Goal: Task Accomplishment & Management: Manage account settings

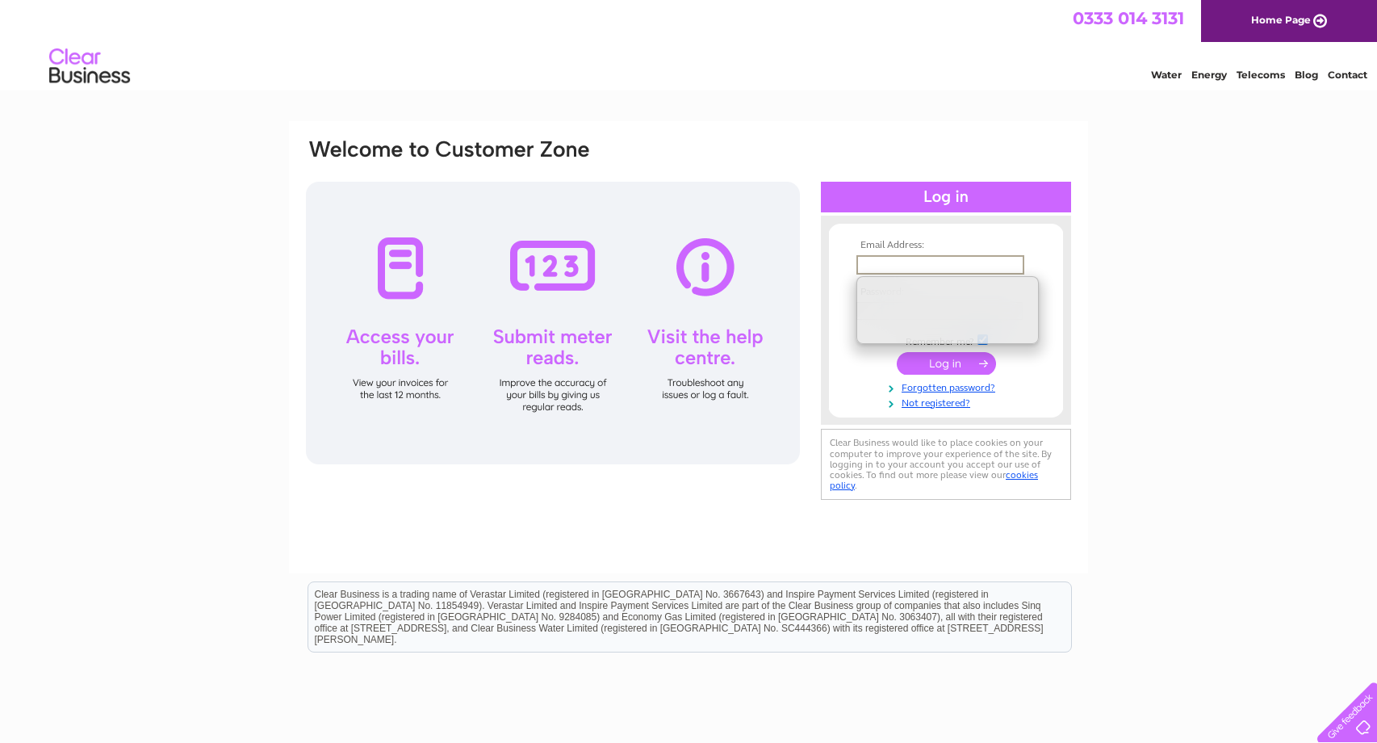
click at [919, 264] on input "text" at bounding box center [940, 264] width 168 height 19
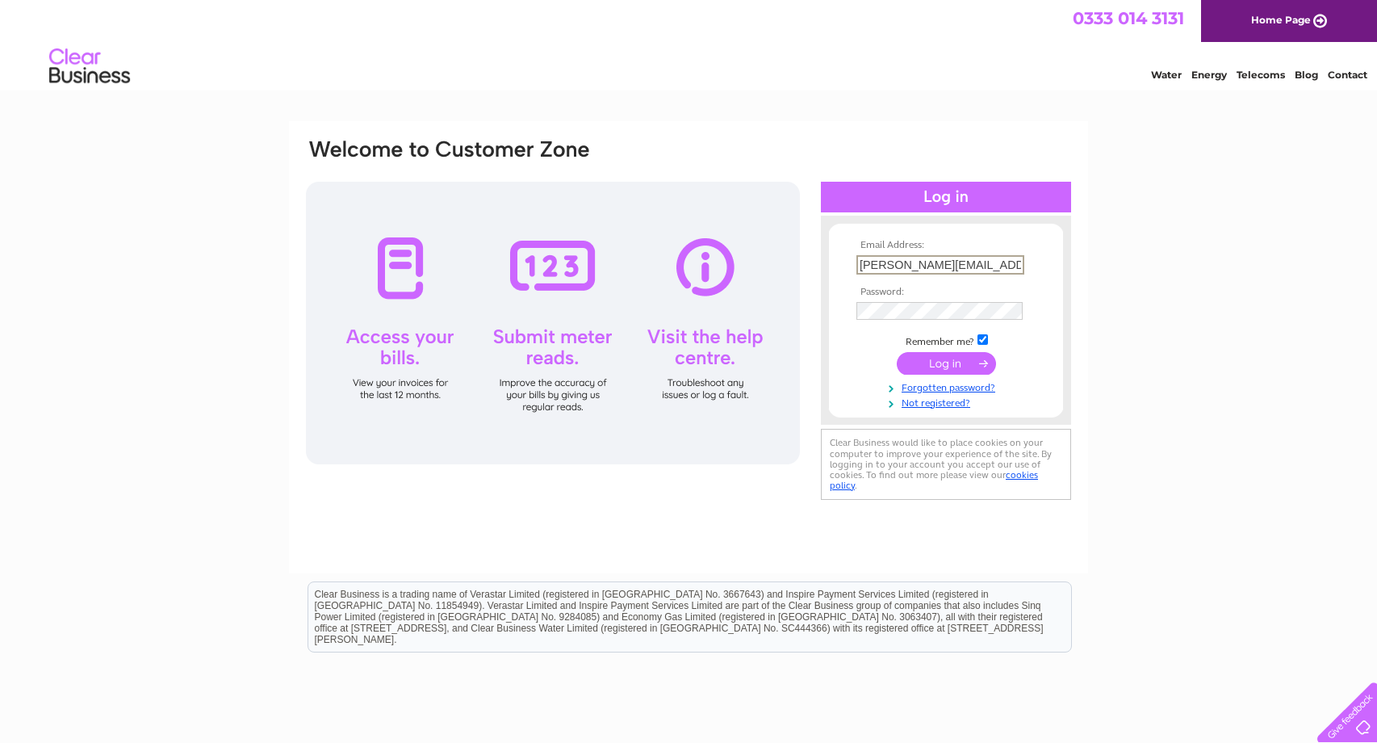
type input "david@berkleydemolition.com"
click at [941, 363] on input "submit" at bounding box center [946, 363] width 99 height 23
click at [926, 401] on link "Forgotten password?" at bounding box center [947, 399] width 183 height 15
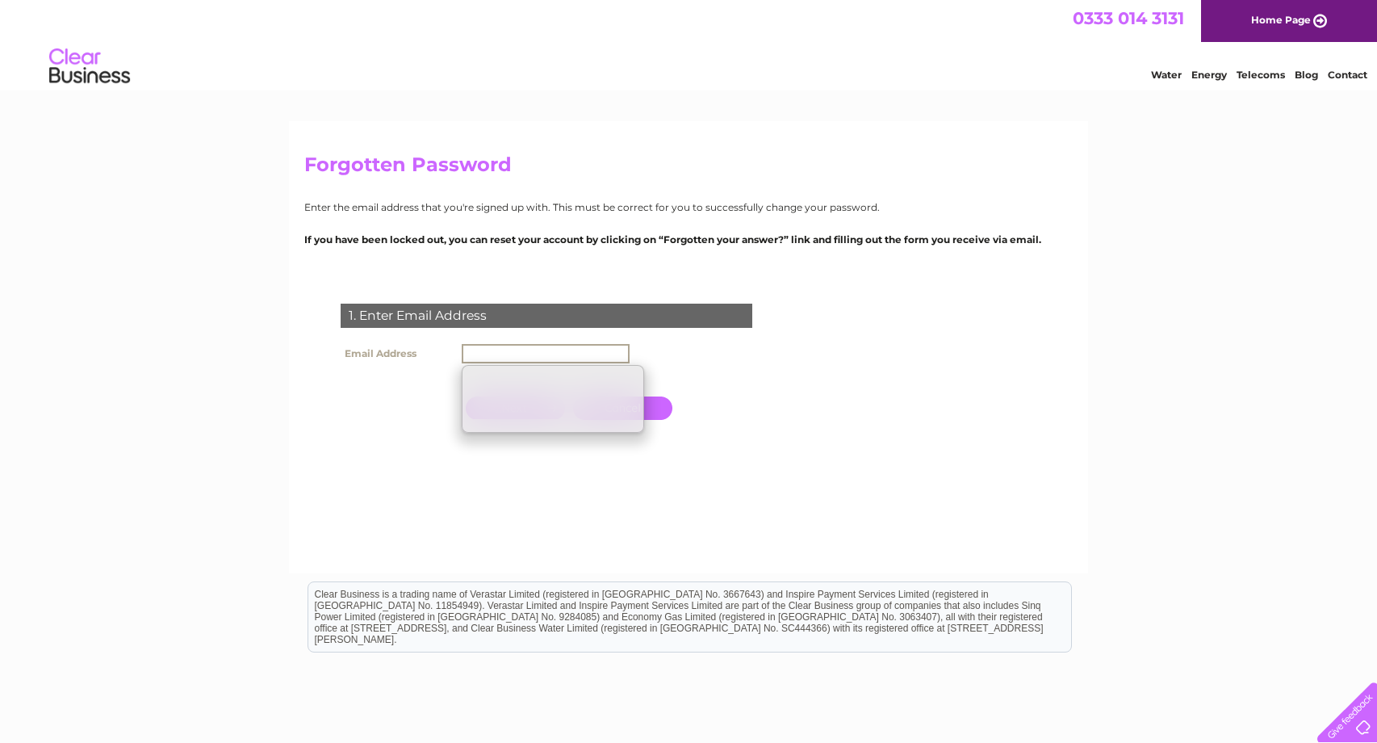
click at [564, 354] on input "text" at bounding box center [546, 353] width 168 height 19
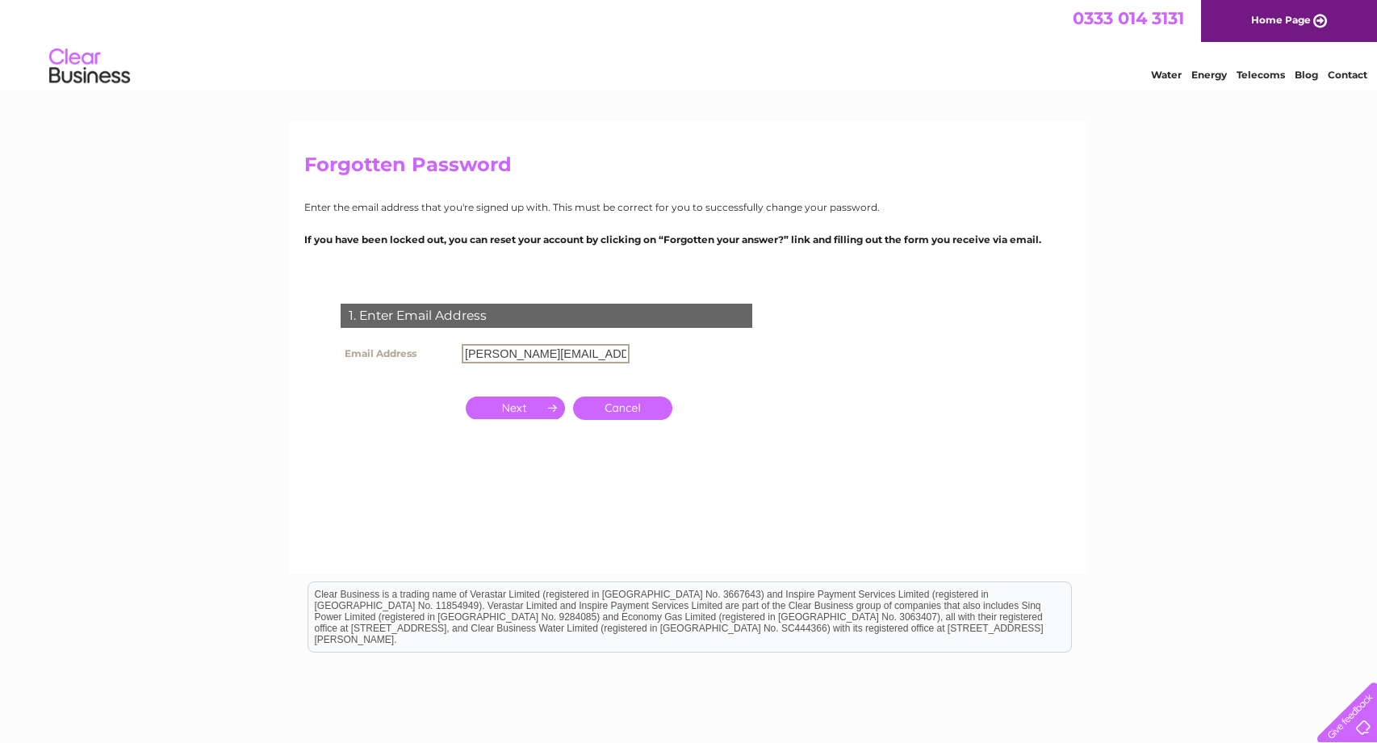
type input "[PERSON_NAME][EMAIL_ADDRESS][DOMAIN_NAME]"
click at [516, 408] on input "button" at bounding box center [515, 407] width 99 height 23
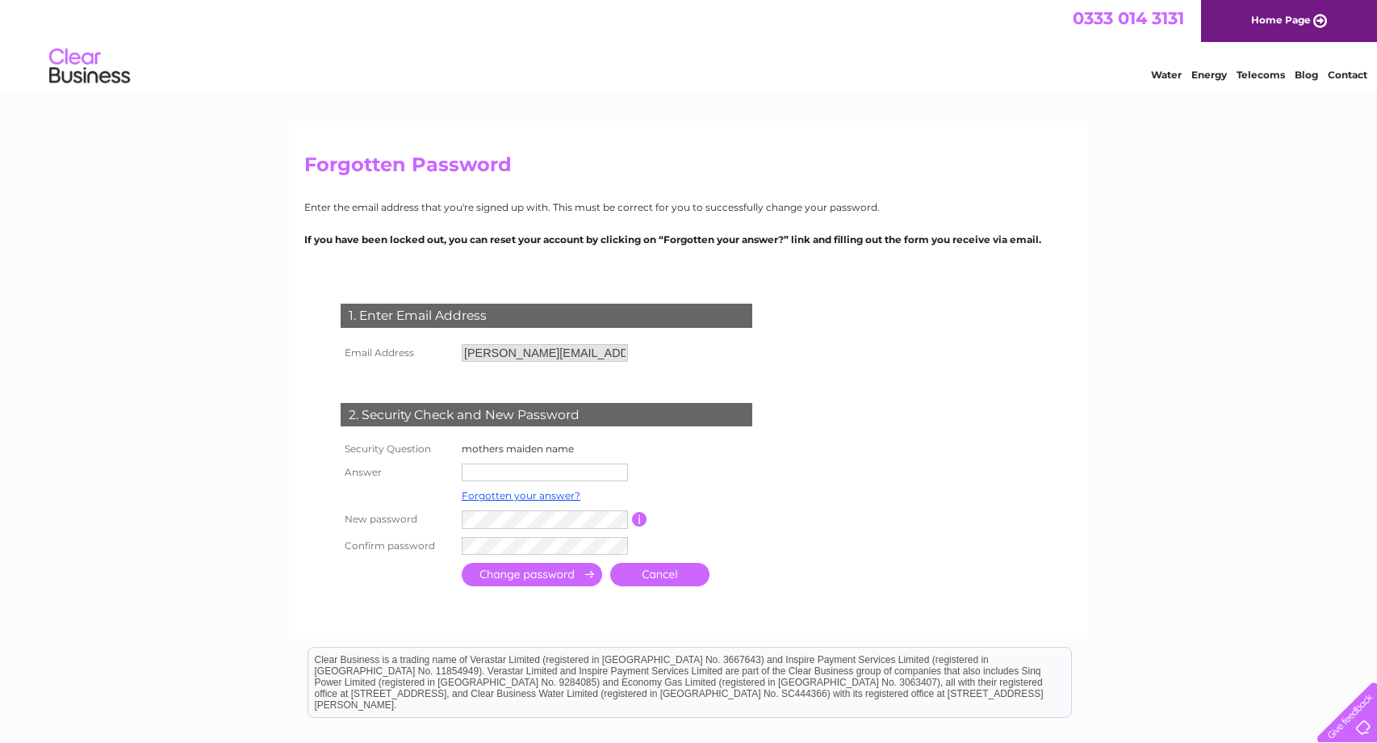
click at [547, 471] on input "text" at bounding box center [545, 472] width 166 height 18
type input "jones"
click at [538, 572] on input "submit" at bounding box center [532, 575] width 140 height 23
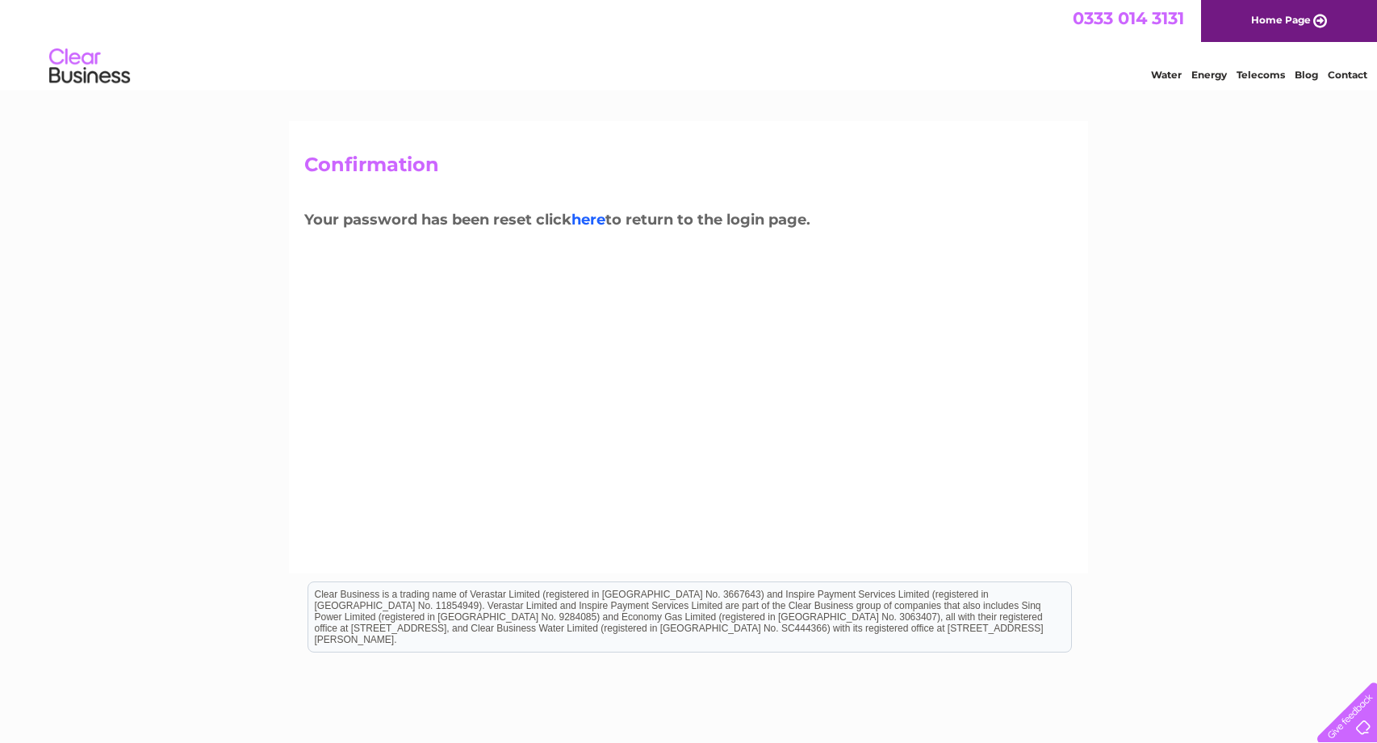
click at [588, 216] on link "here" at bounding box center [588, 220] width 34 height 18
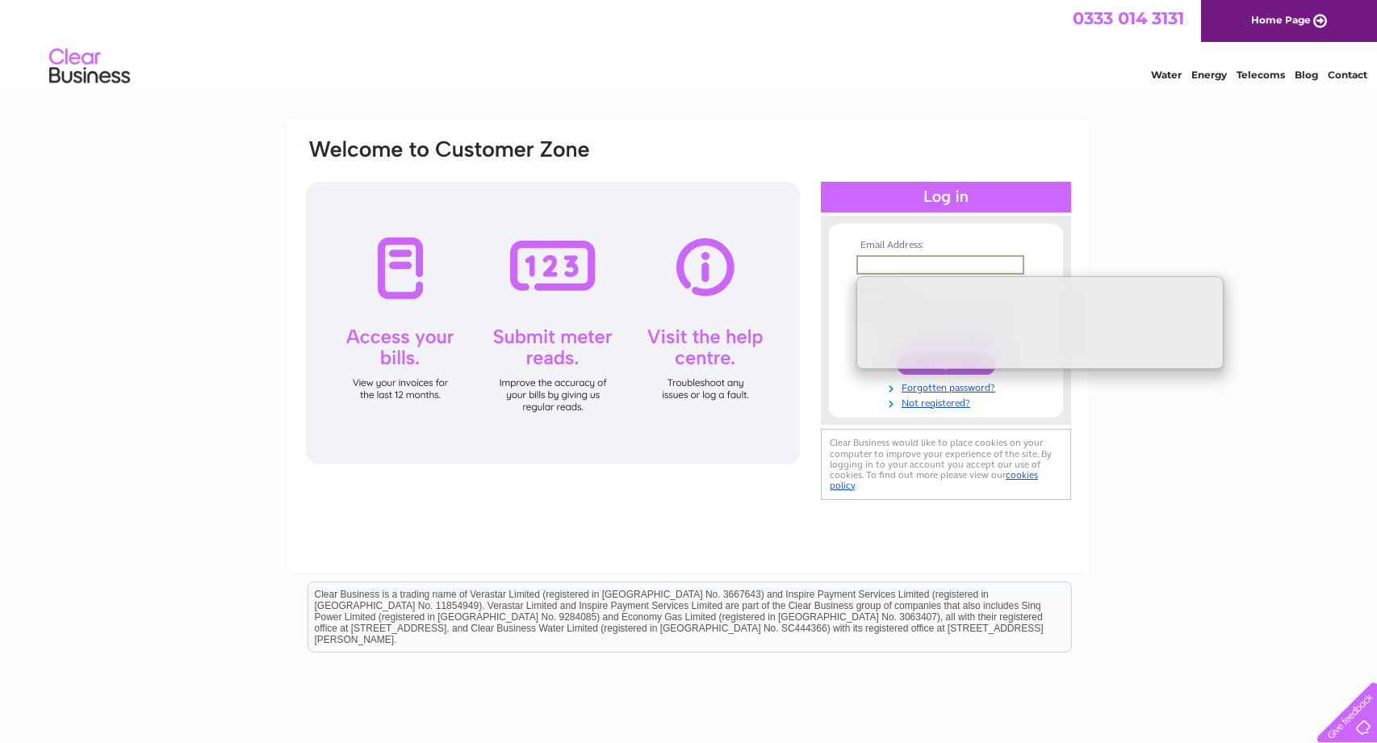
type input "david@berkleydemolition.com"
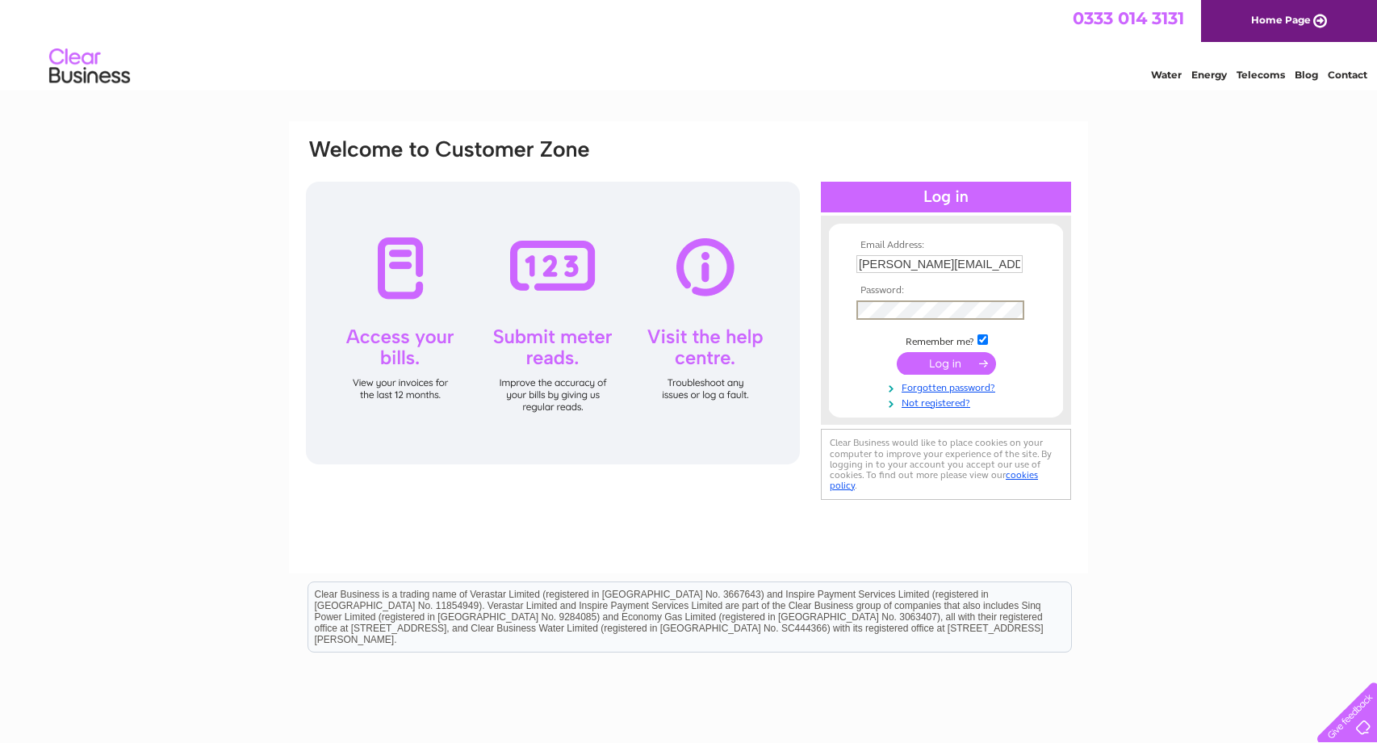
click at [934, 362] on input "submit" at bounding box center [946, 363] width 99 height 23
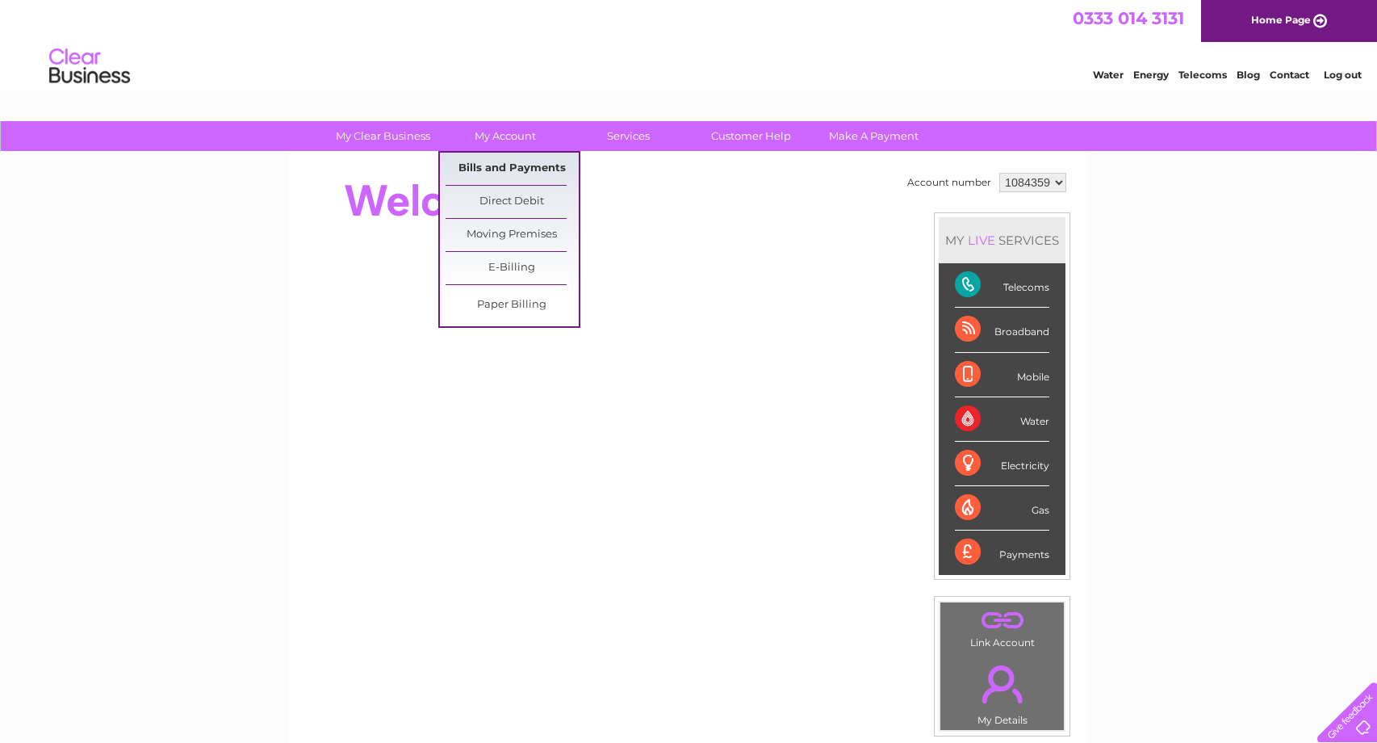
click at [518, 163] on link "Bills and Payments" at bounding box center [512, 169] width 133 height 32
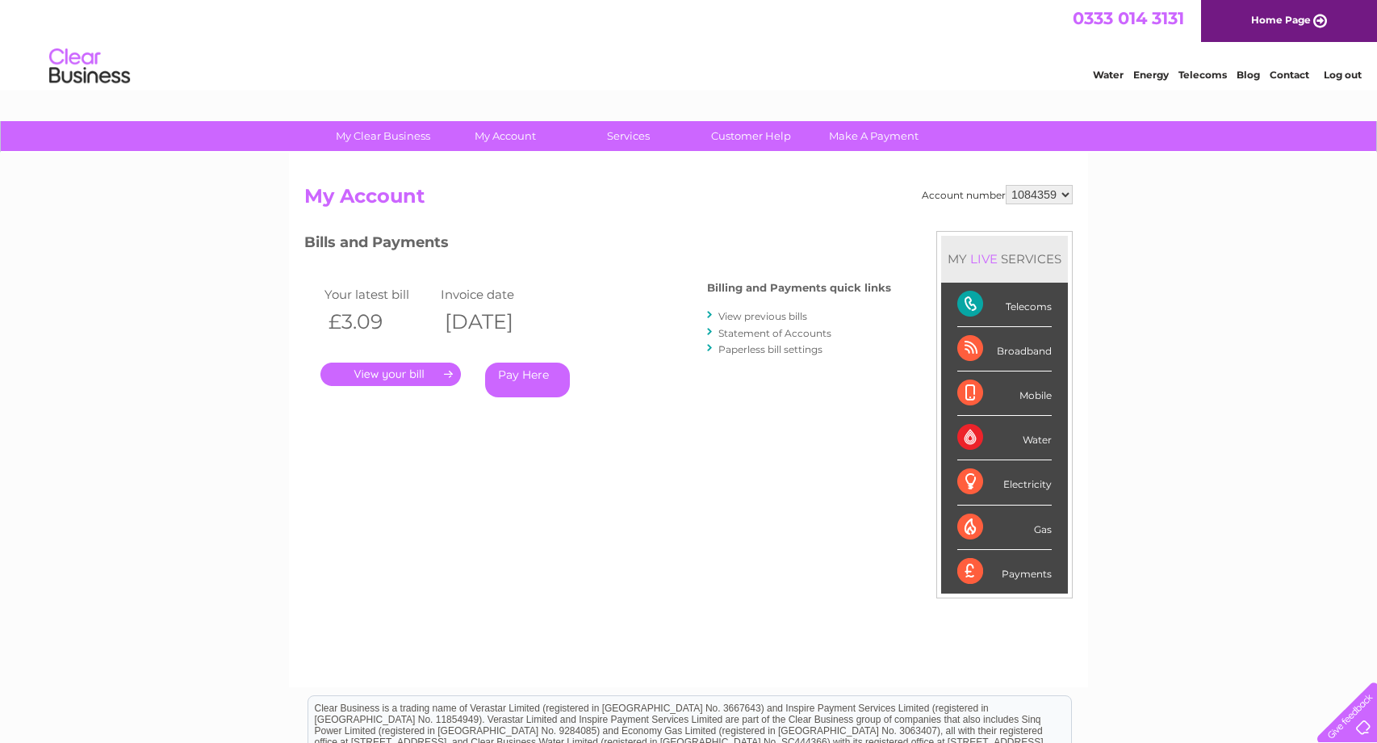
click at [529, 371] on link "Pay Here" at bounding box center [527, 379] width 85 height 35
